Goal: Information Seeking & Learning: Understand process/instructions

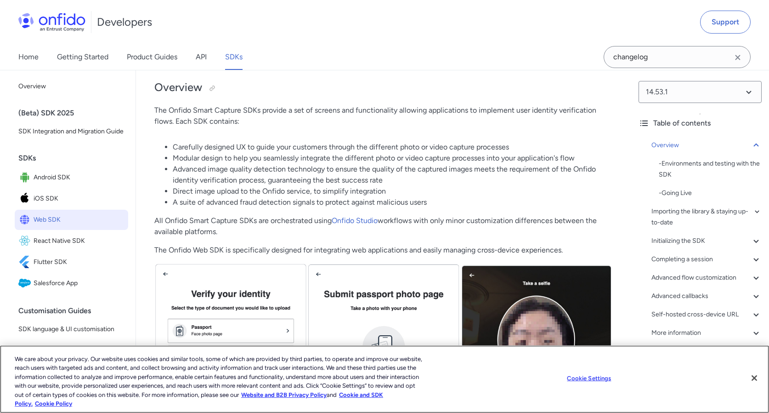
scroll to position [94, 0]
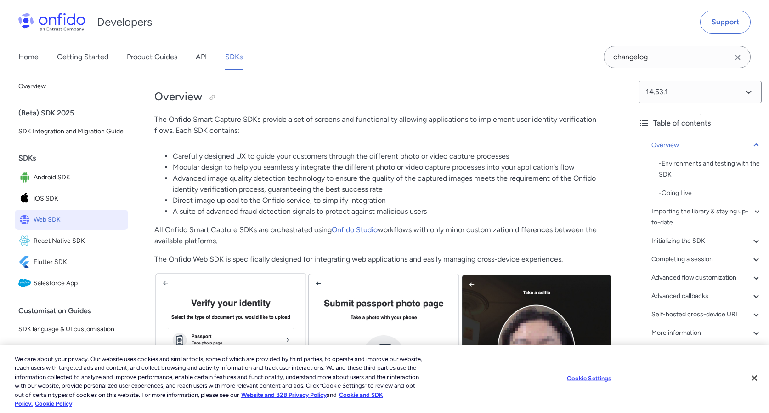
click at [47, 218] on span "Web SDK" at bounding box center [79, 219] width 91 height 13
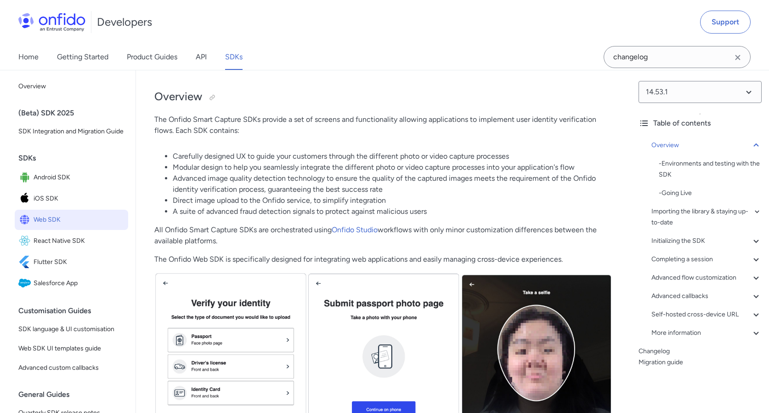
scroll to position [94, 0]
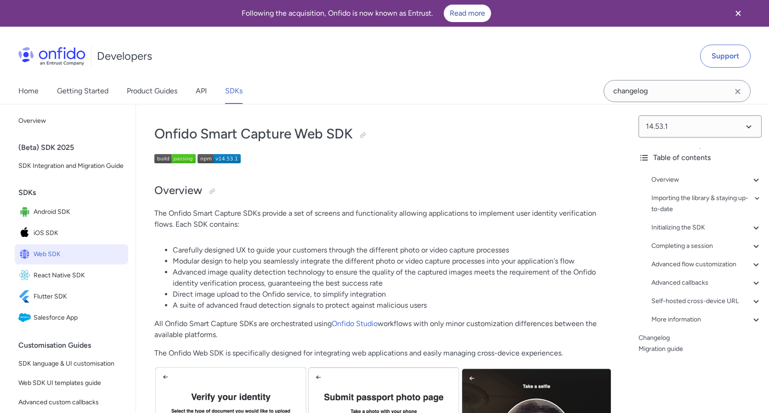
scroll to position [5, 0]
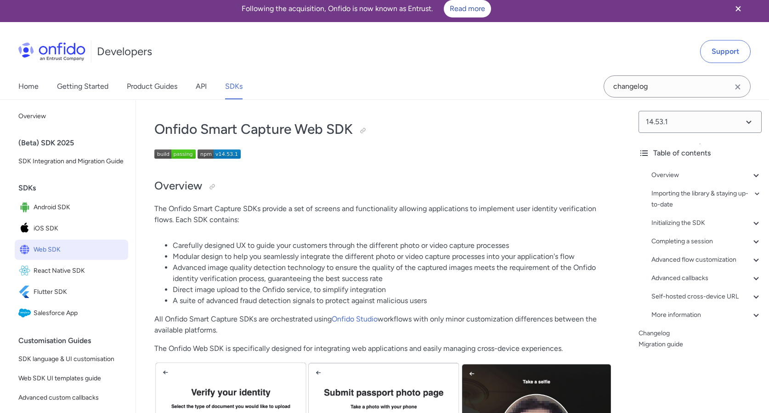
click at [229, 151] on img at bounding box center [219, 153] width 43 height 9
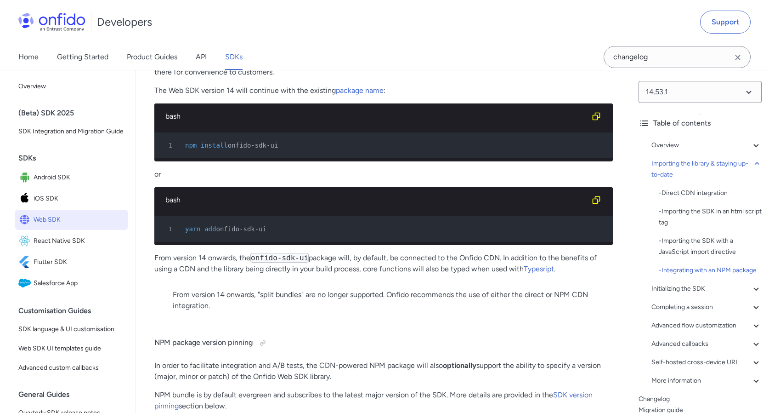
scroll to position [1329, 0]
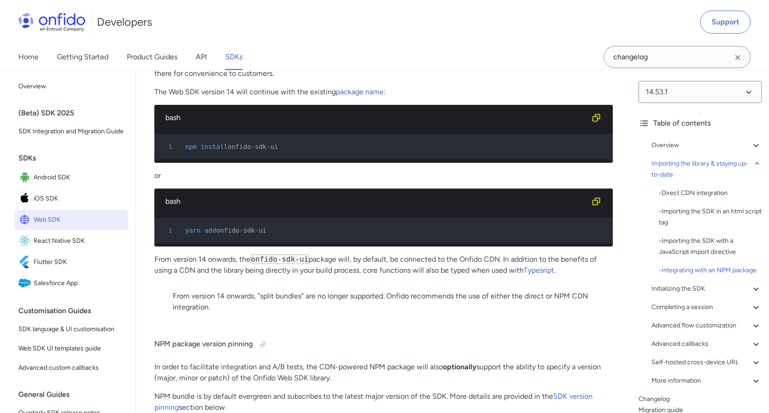
drag, startPoint x: 289, startPoint y: 158, endPoint x: 184, endPoint y: 154, distance: 104.8
click at [184, 152] on div "1 npm install onfido-sdk-ui" at bounding box center [379, 146] width 442 height 11
copy div "npm install onfido-sdk-ui"
